Goal: Task Accomplishment & Management: Use online tool/utility

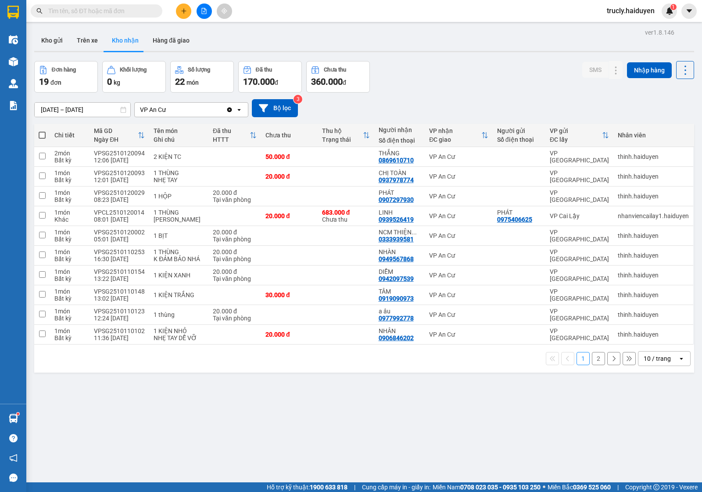
click at [609, 10] on span "trucly.haiduyen" at bounding box center [630, 10] width 62 height 11
click at [615, 25] on span "Đăng xuất" at bounding box center [634, 27] width 43 height 10
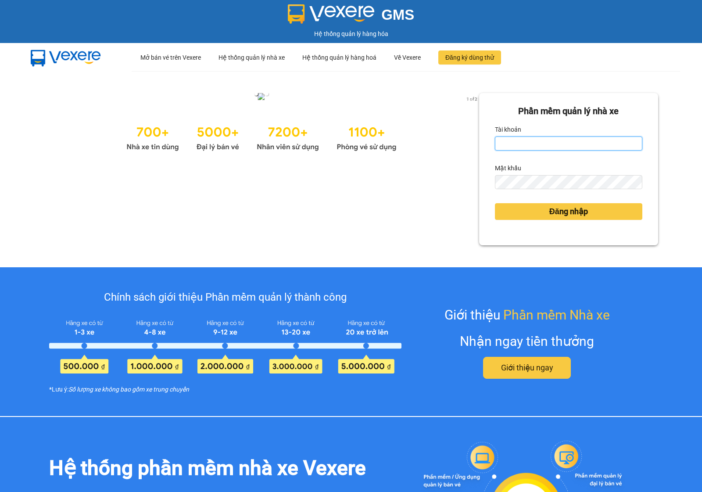
click at [561, 144] on input "Tài khoản" at bounding box center [568, 143] width 147 height 14
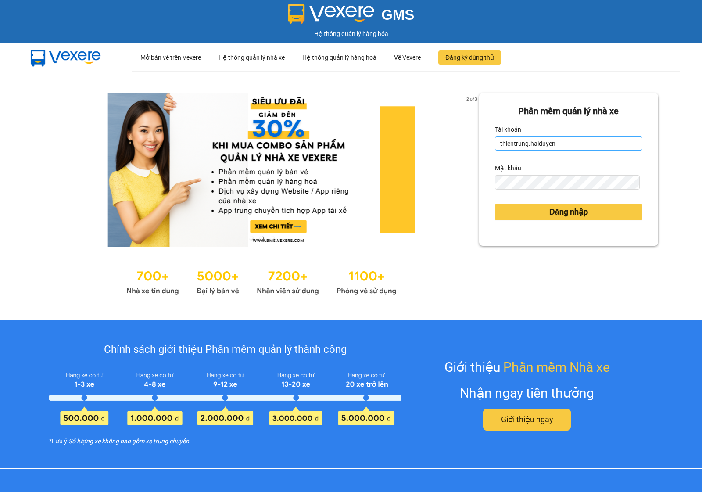
click at [556, 145] on input "thientrung.haiduyen" at bounding box center [568, 143] width 147 height 14
type input "nganac.haiduyen"
click at [535, 213] on button "Đăng nhập" at bounding box center [568, 211] width 147 height 17
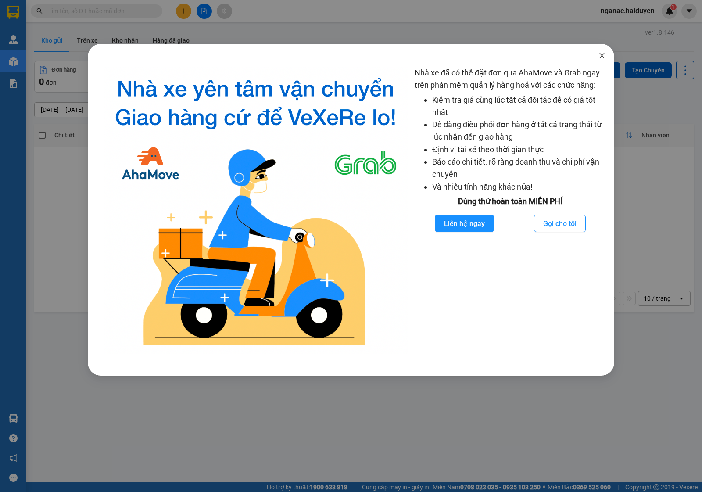
click at [600, 52] on icon "close" at bounding box center [601, 55] width 7 height 7
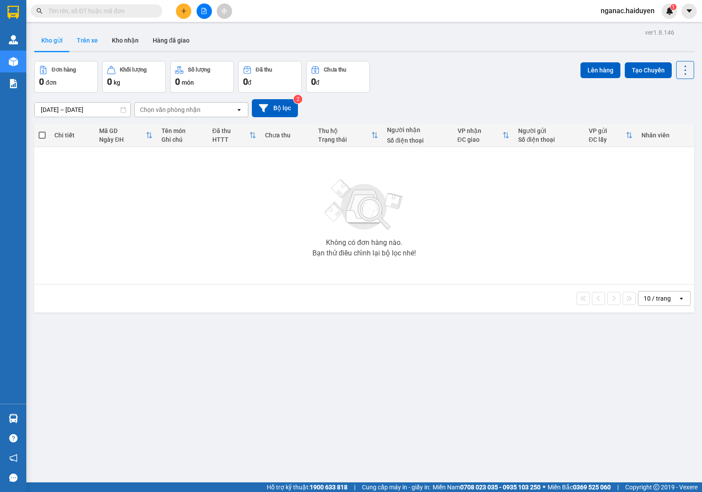
click at [82, 38] on button "Trên xe" at bounding box center [87, 40] width 35 height 21
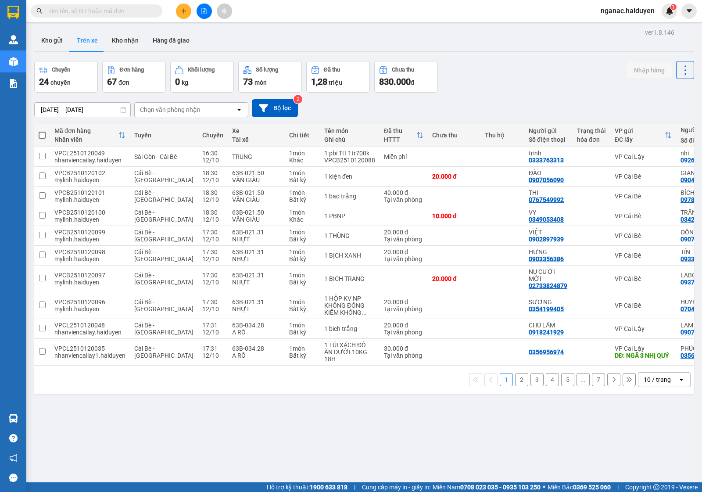
click at [188, 104] on div "Chọn văn phòng nhận" at bounding box center [185, 110] width 101 height 14
click at [194, 176] on div "VP An Cư" at bounding box center [191, 176] width 114 height 16
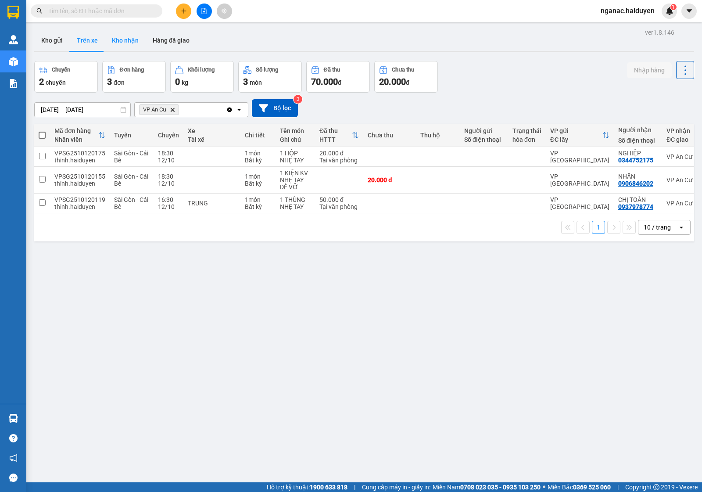
click at [122, 37] on button "Kho nhận" at bounding box center [125, 40] width 41 height 21
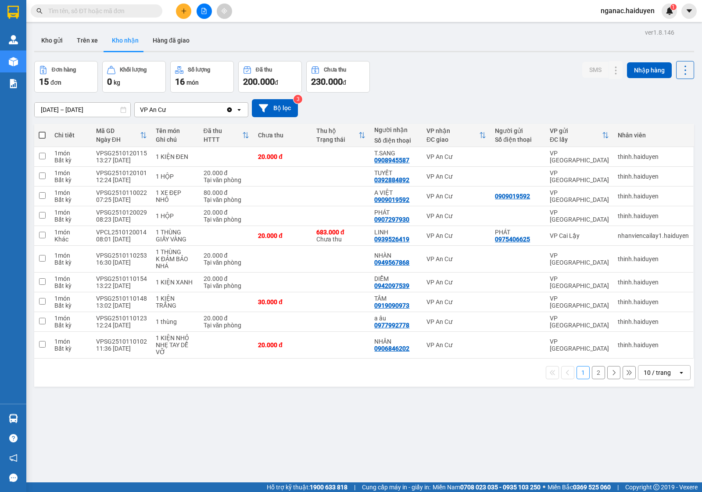
click at [592, 375] on button "2" at bounding box center [598, 372] width 13 height 13
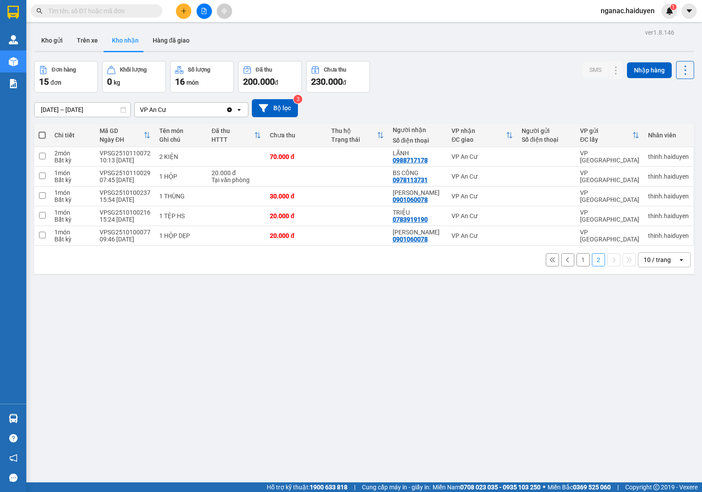
click at [576, 259] on button "1" at bounding box center [582, 259] width 13 height 13
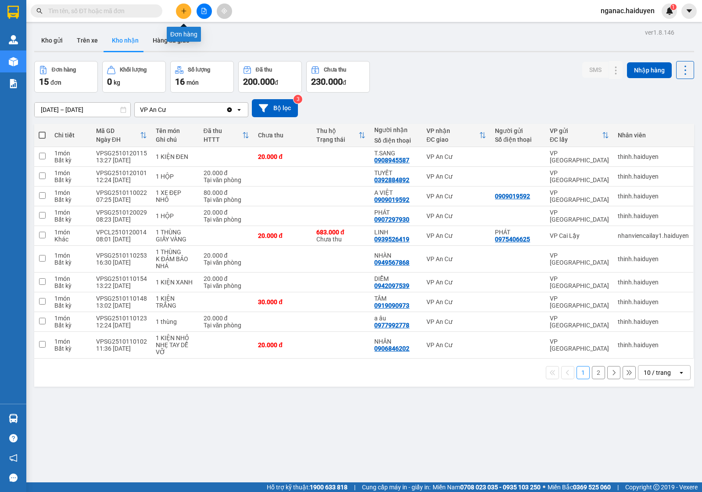
click at [181, 7] on button at bounding box center [183, 11] width 15 height 15
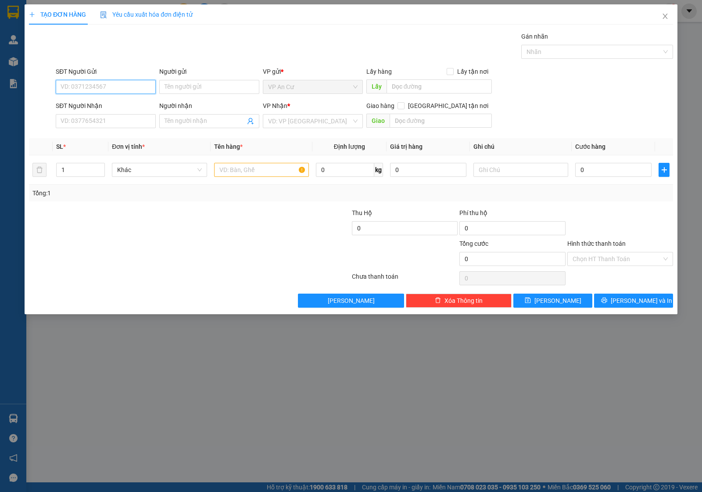
click at [86, 89] on input "SĐT Người Gửi" at bounding box center [106, 87] width 100 height 14
click at [101, 103] on div "0907297930 - PHÁT" at bounding box center [105, 105] width 89 height 10
type input "0907297930"
type input "PHÁT"
type input "02866802586"
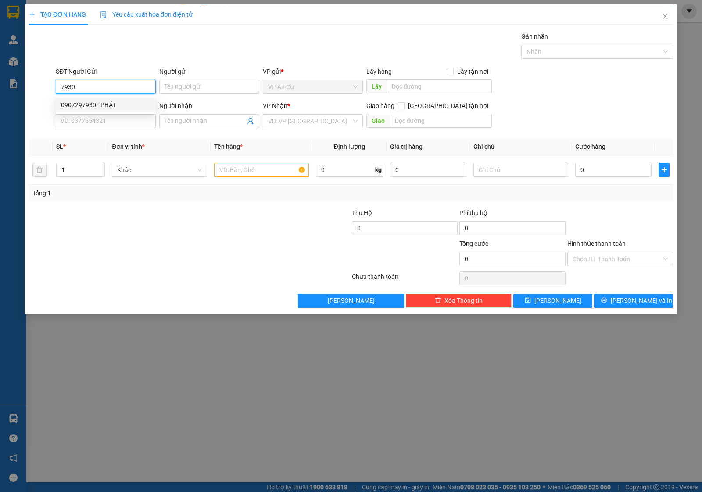
type input "NIỀM TIN"
type input "20.000"
type input "0907297930"
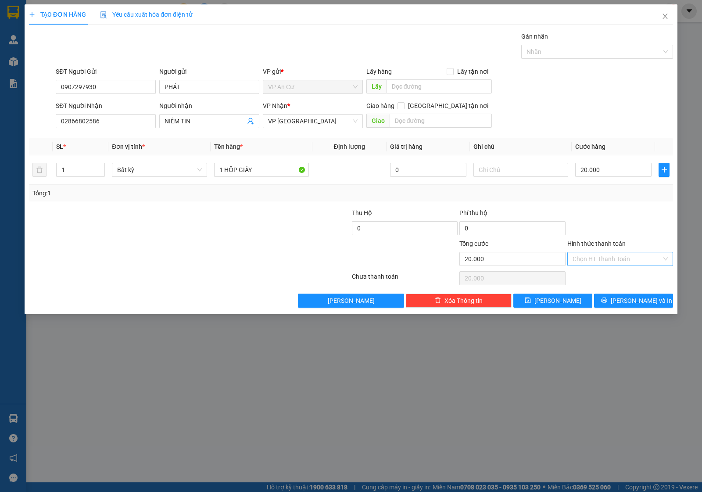
click at [598, 257] on input "Hình thức thanh toán" at bounding box center [616, 258] width 89 height 13
click at [596, 277] on div "Tại văn phòng" at bounding box center [619, 277] width 95 height 10
type input "0"
click at [607, 302] on icon "printer" at bounding box center [604, 300] width 6 height 6
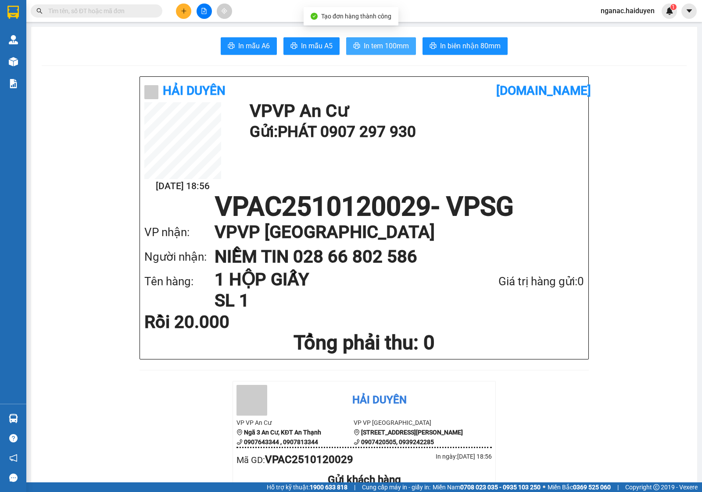
click at [376, 45] on span "In tem 100mm" at bounding box center [386, 45] width 45 height 11
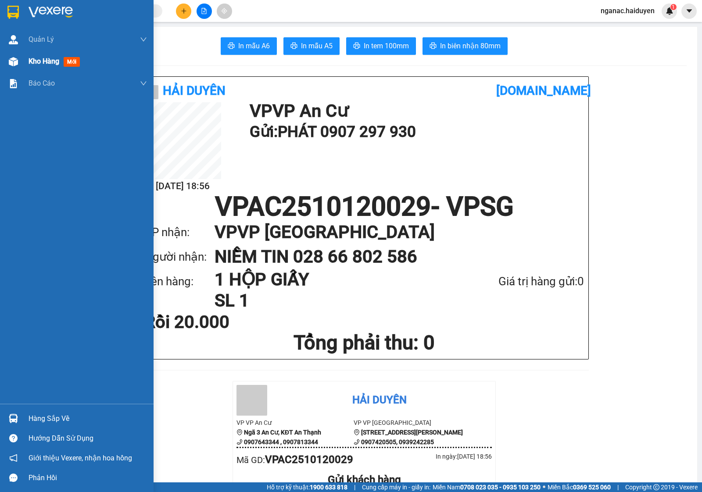
click at [21, 60] on div "Kho hàng mới" at bounding box center [76, 61] width 153 height 22
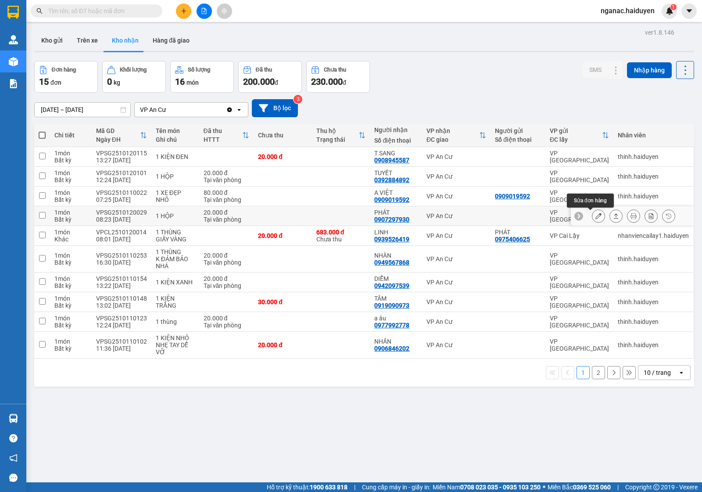
click at [595, 216] on icon at bounding box center [598, 216] width 6 height 6
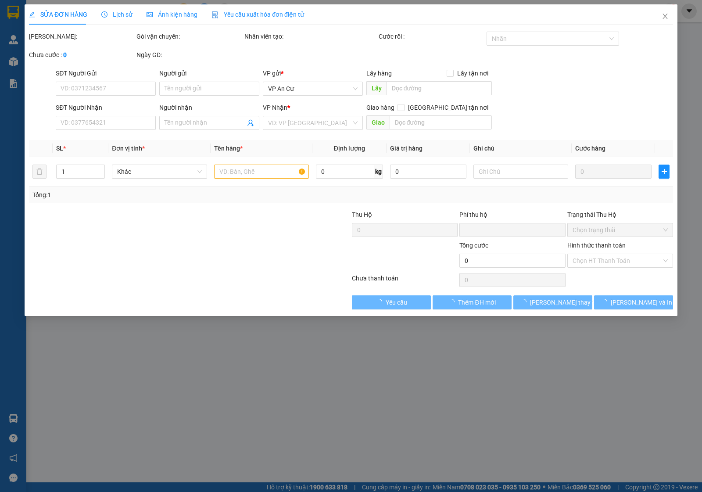
type input "0907297930"
type input "PHÁT"
type input "0"
type input "20.000"
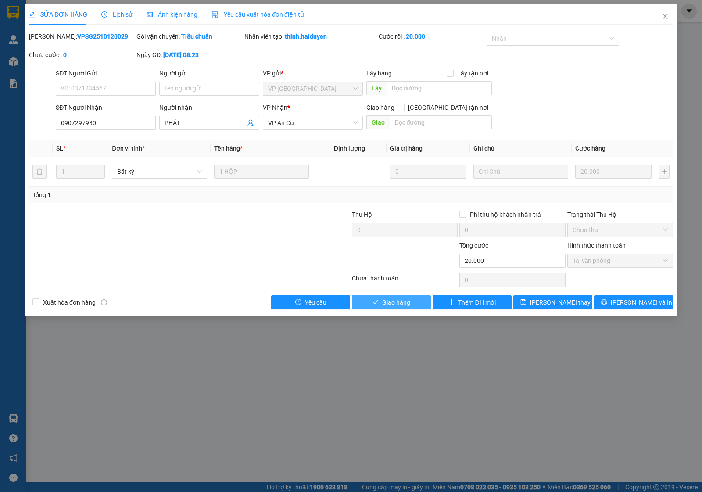
click at [391, 297] on span "Giao hàng" at bounding box center [396, 302] width 28 height 10
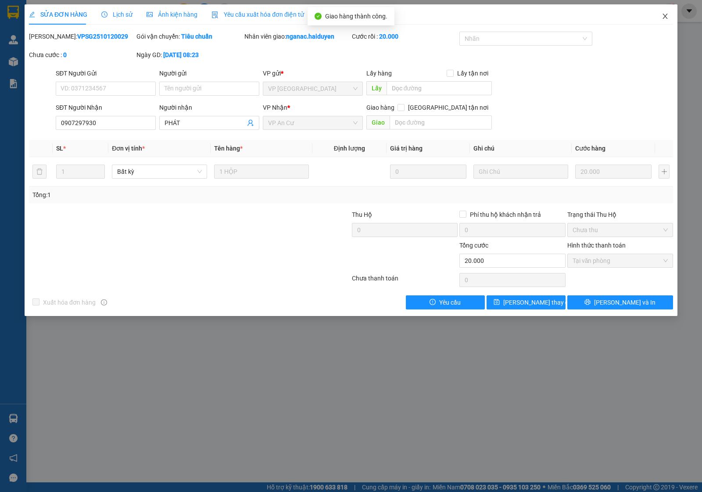
click at [665, 11] on span "Close" at bounding box center [664, 16] width 25 height 25
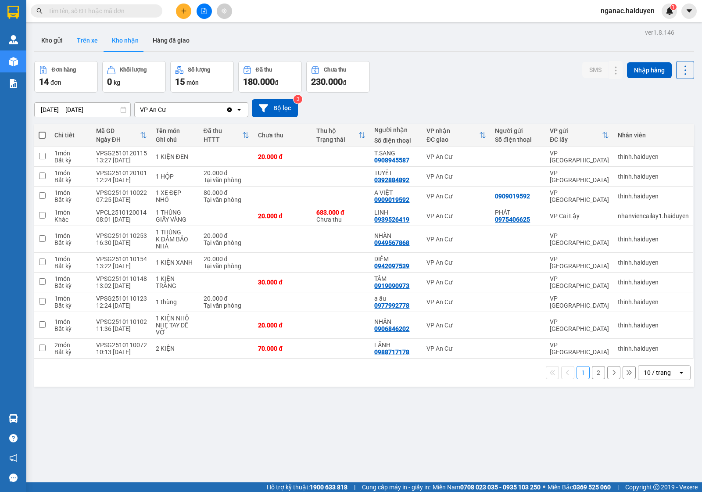
click at [80, 35] on button "Trên xe" at bounding box center [87, 40] width 35 height 21
